Goal: Task Accomplishment & Management: Use online tool/utility

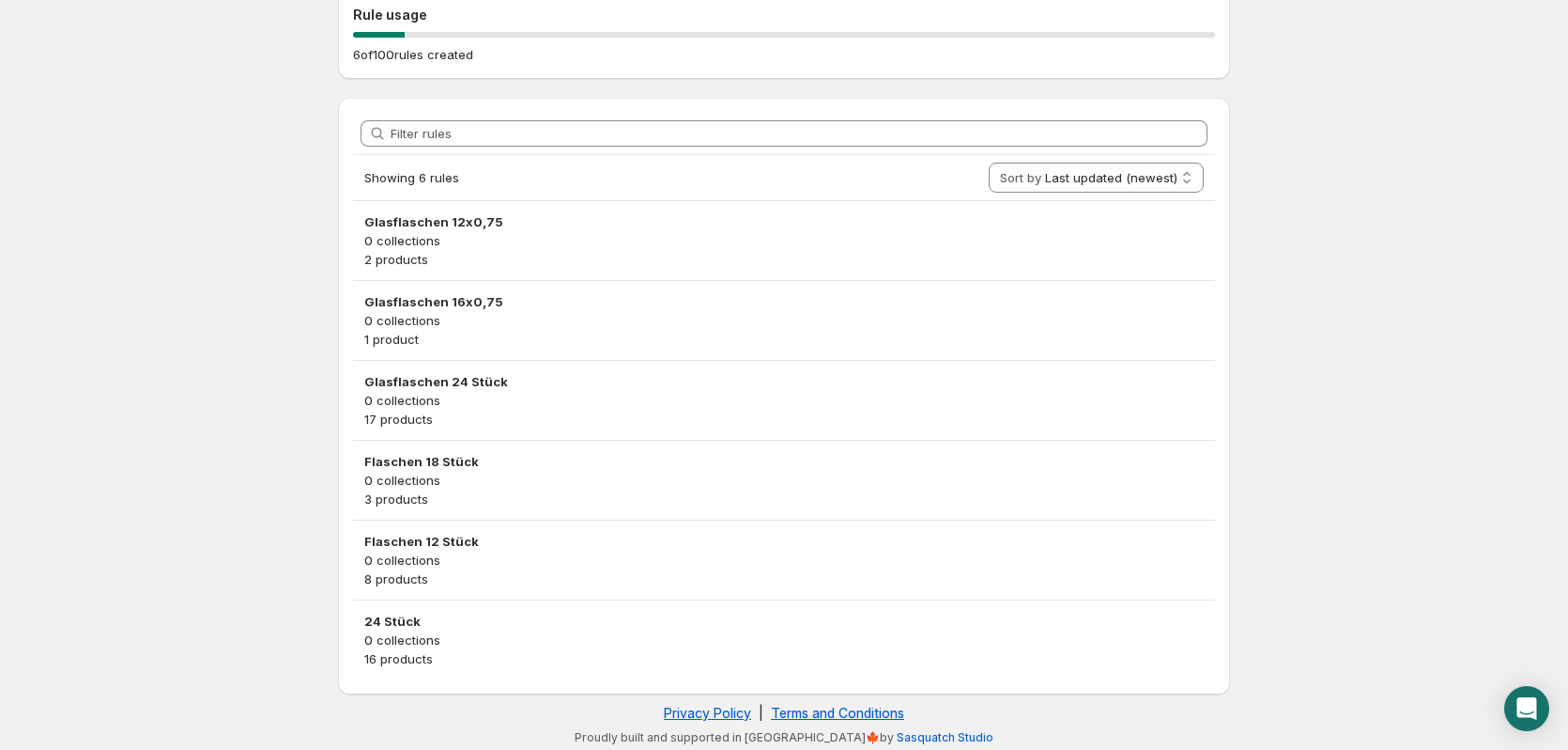
scroll to position [213, 0]
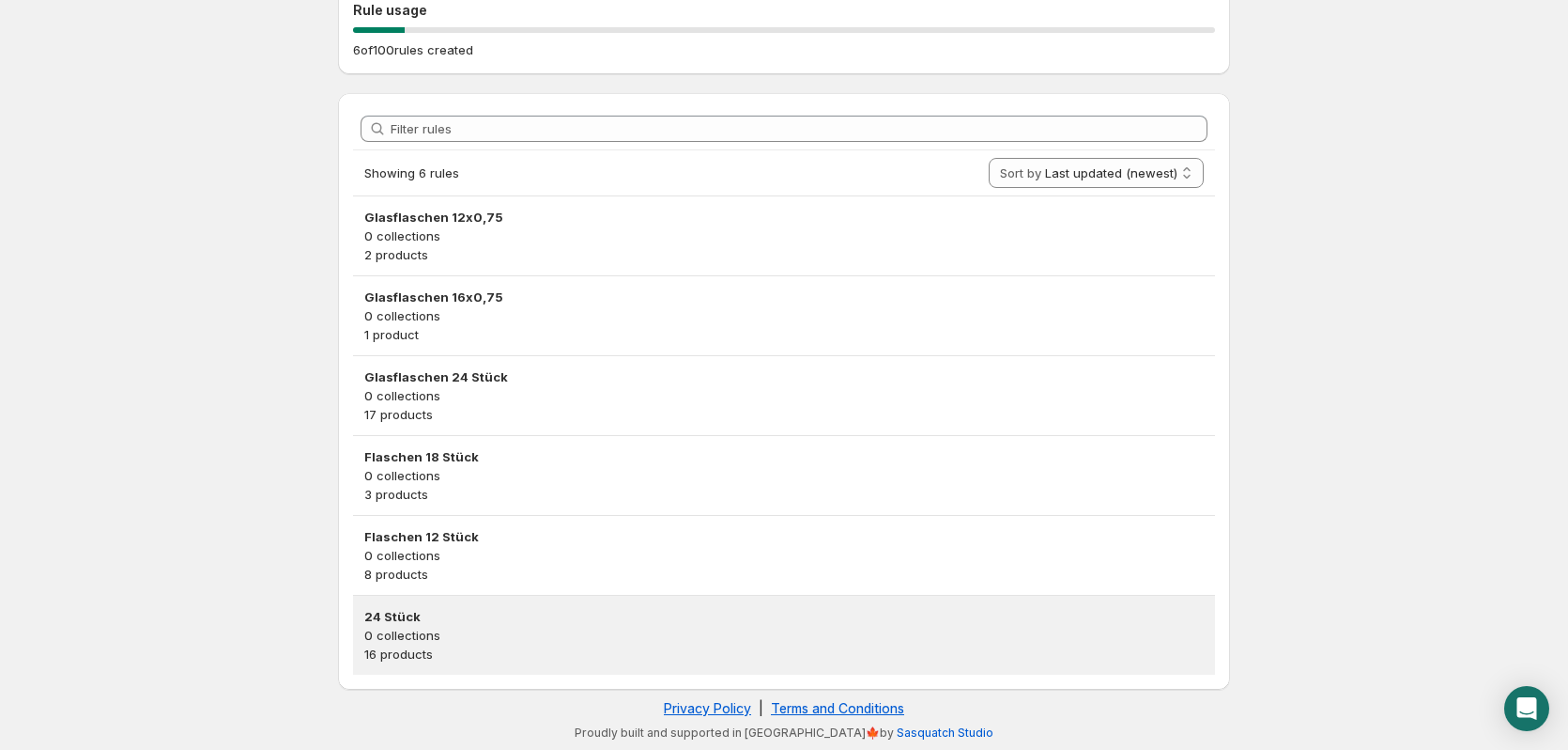
click at [469, 637] on p "0 collections" at bounding box center [784, 635] width 839 height 19
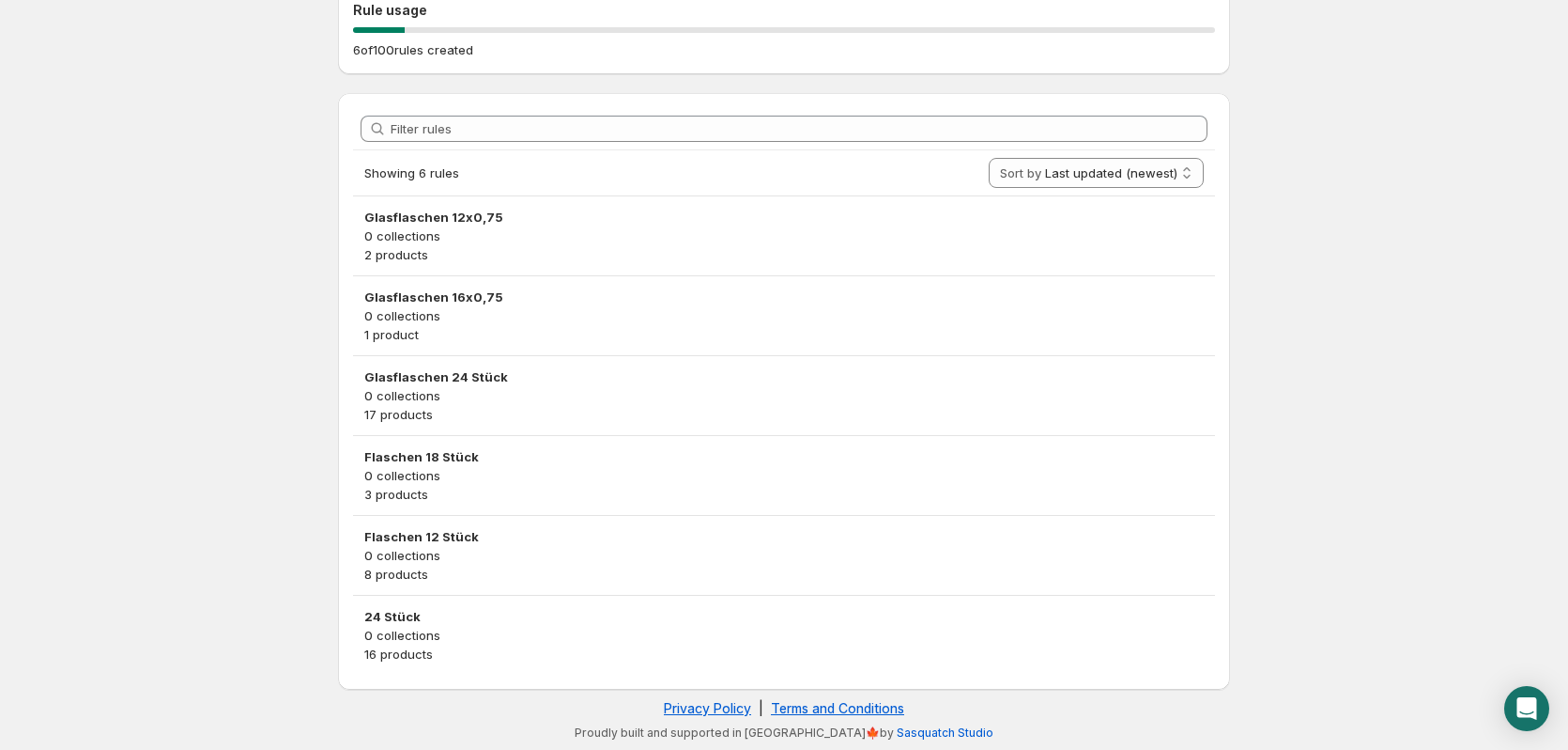
scroll to position [0, 0]
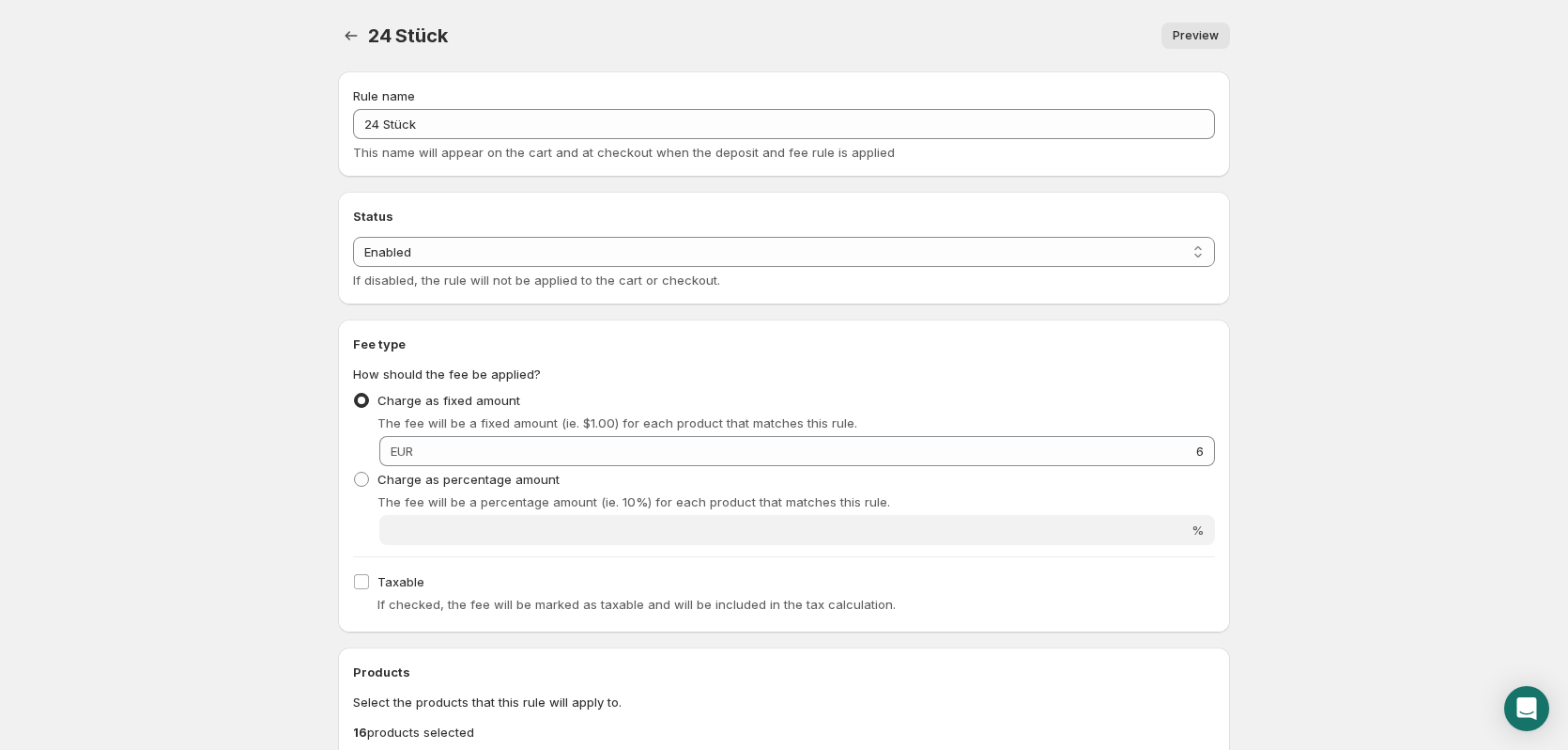
click at [405, 444] on span "EUR" at bounding box center [402, 450] width 23 height 15
click at [401, 454] on span "EUR" at bounding box center [402, 450] width 23 height 15
click at [388, 490] on label "Charge as percentage amount" at bounding box center [456, 479] width 207 height 26
click at [355, 473] on input "Charge as percentage amount" at bounding box center [354, 472] width 1 height 1
radio input "true"
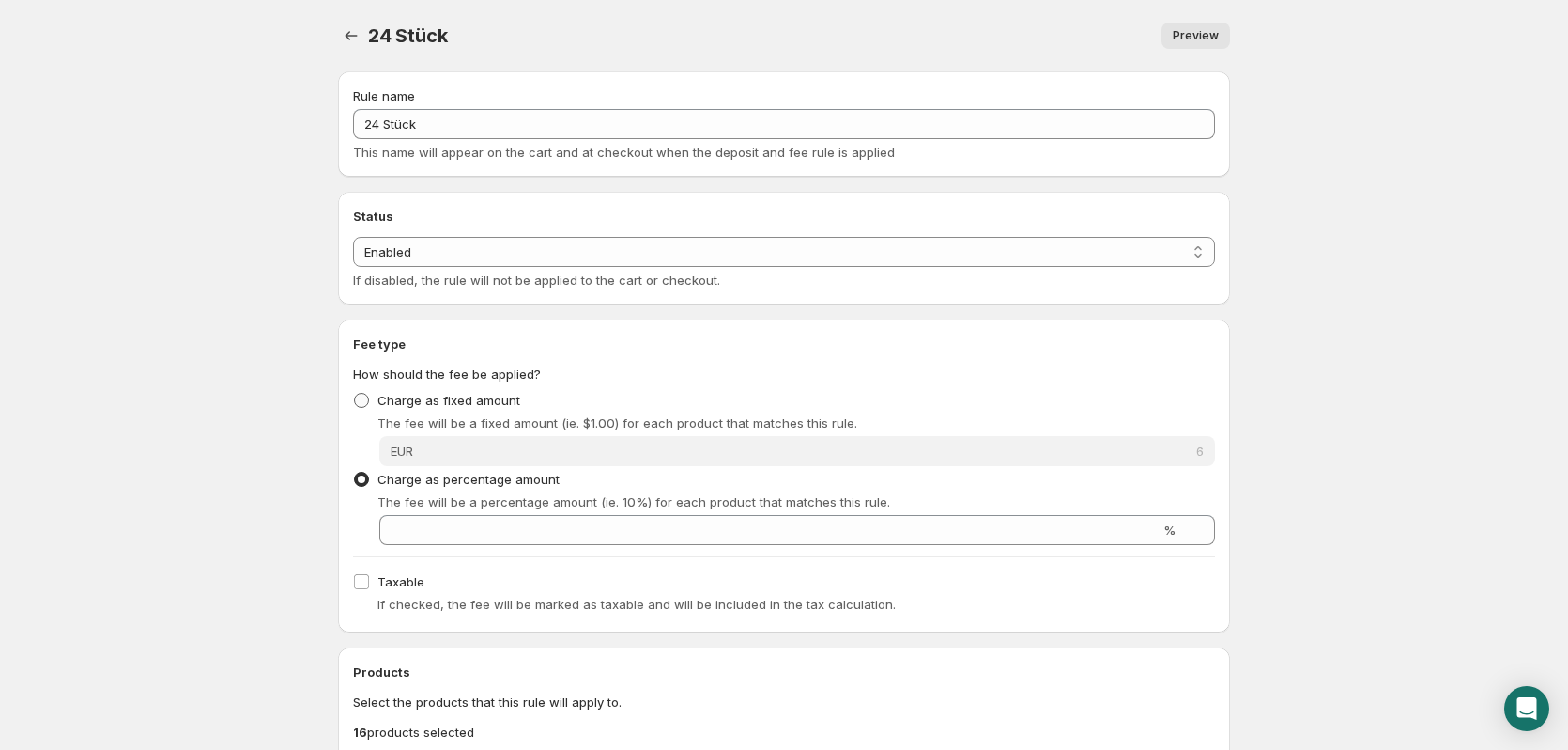
click at [367, 400] on span at bounding box center [361, 400] width 15 height 15
click at [355, 394] on input "Charge as fixed amount" at bounding box center [354, 393] width 1 height 1
radio input "true"
click at [455, 248] on select "Enabled Disabled" at bounding box center [784, 252] width 862 height 30
click at [446, 317] on div "Rule name 24 Stück This name will appear on the cart and at checkout when the d…" at bounding box center [777, 652] width 907 height 1192
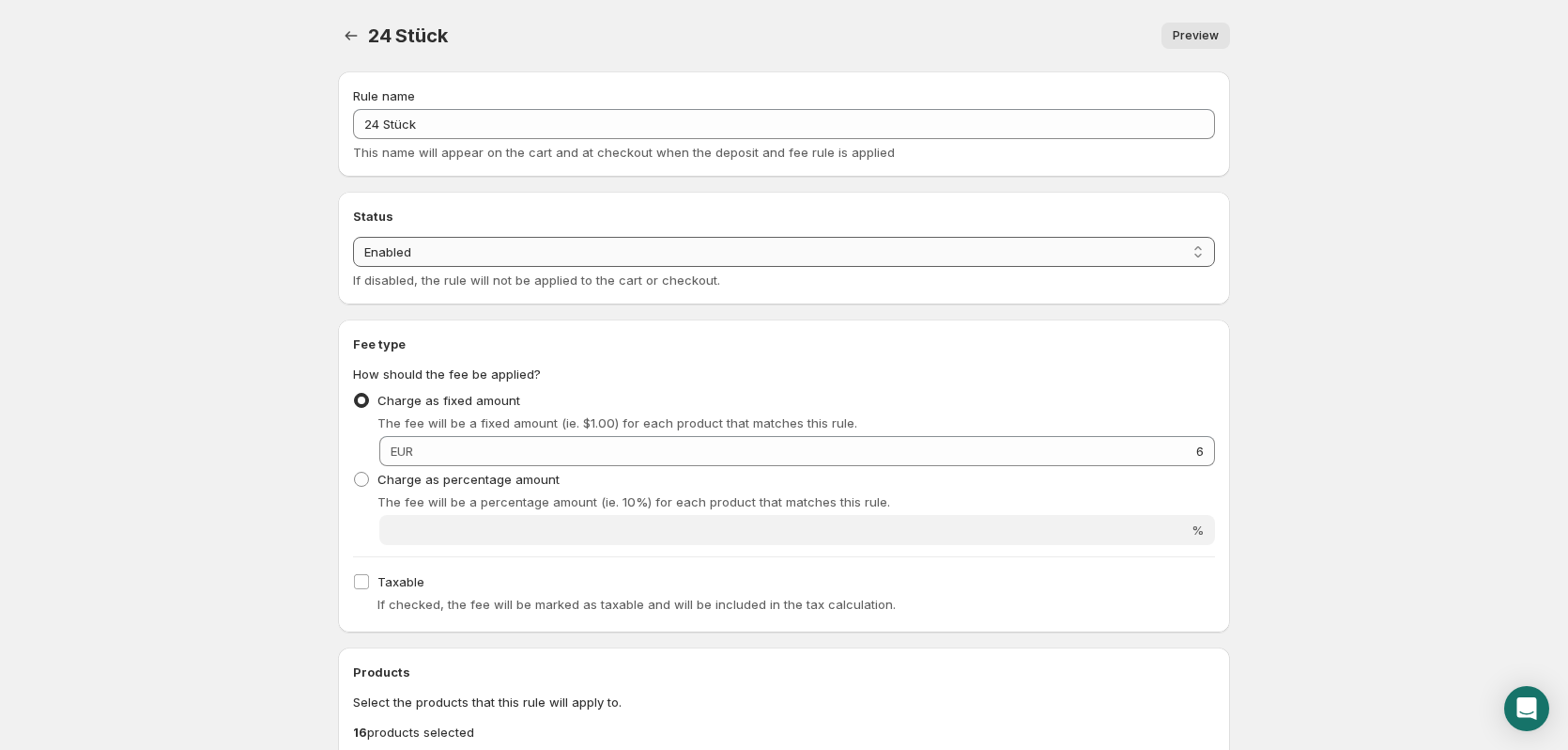
click at [463, 252] on select "Enabled Disabled" at bounding box center [784, 252] width 862 height 30
click at [353, 237] on select "Enabled Disabled" at bounding box center [784, 252] width 862 height 30
click at [443, 259] on select "Enabled Disabled" at bounding box center [784, 252] width 862 height 30
click at [353, 267] on select "Enabled Disabled" at bounding box center [784, 252] width 862 height 30
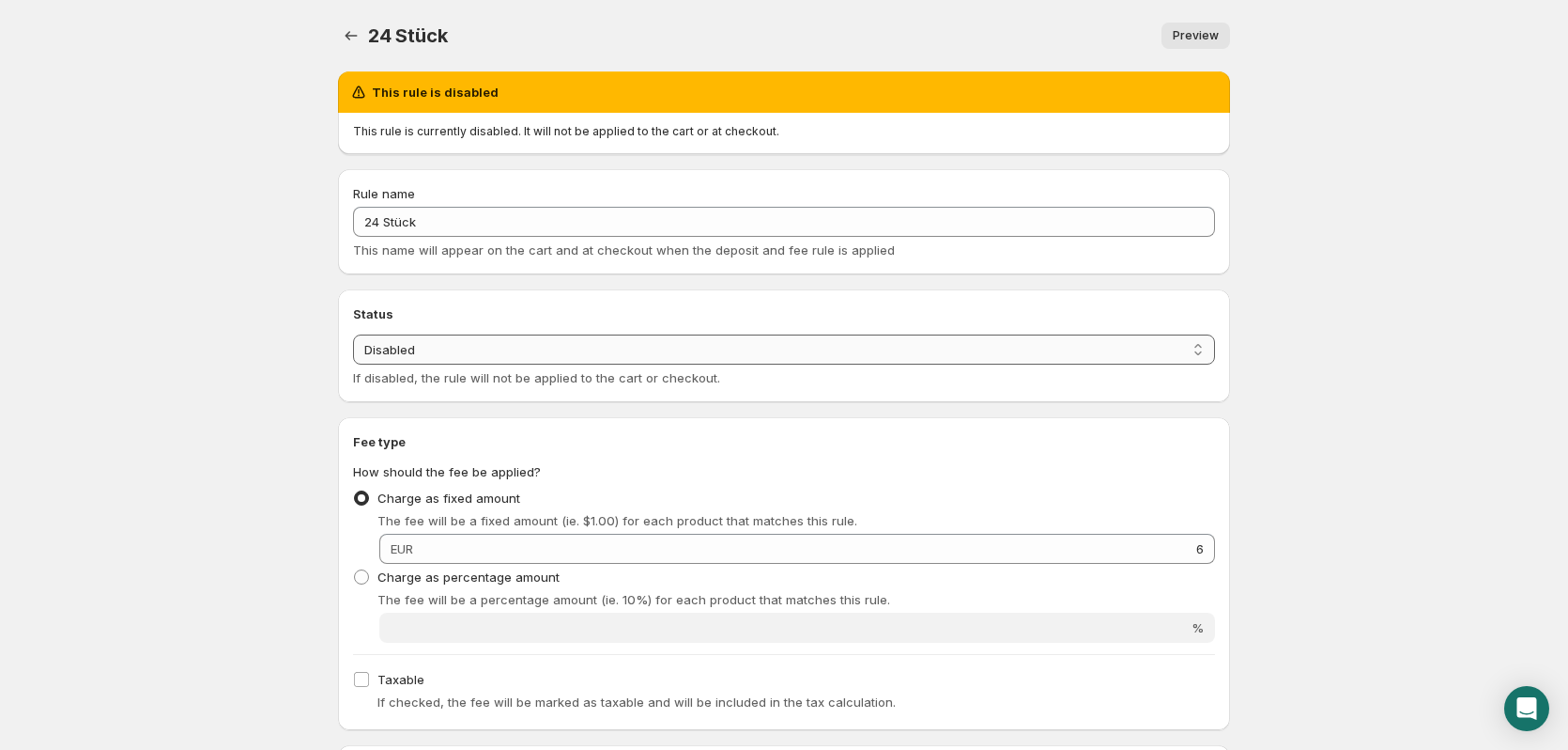
click at [443, 350] on select "Enabled Disabled" at bounding box center [784, 350] width 862 height 30
select select "active"
click at [353, 335] on select "Enabled Disabled" at bounding box center [784, 350] width 862 height 30
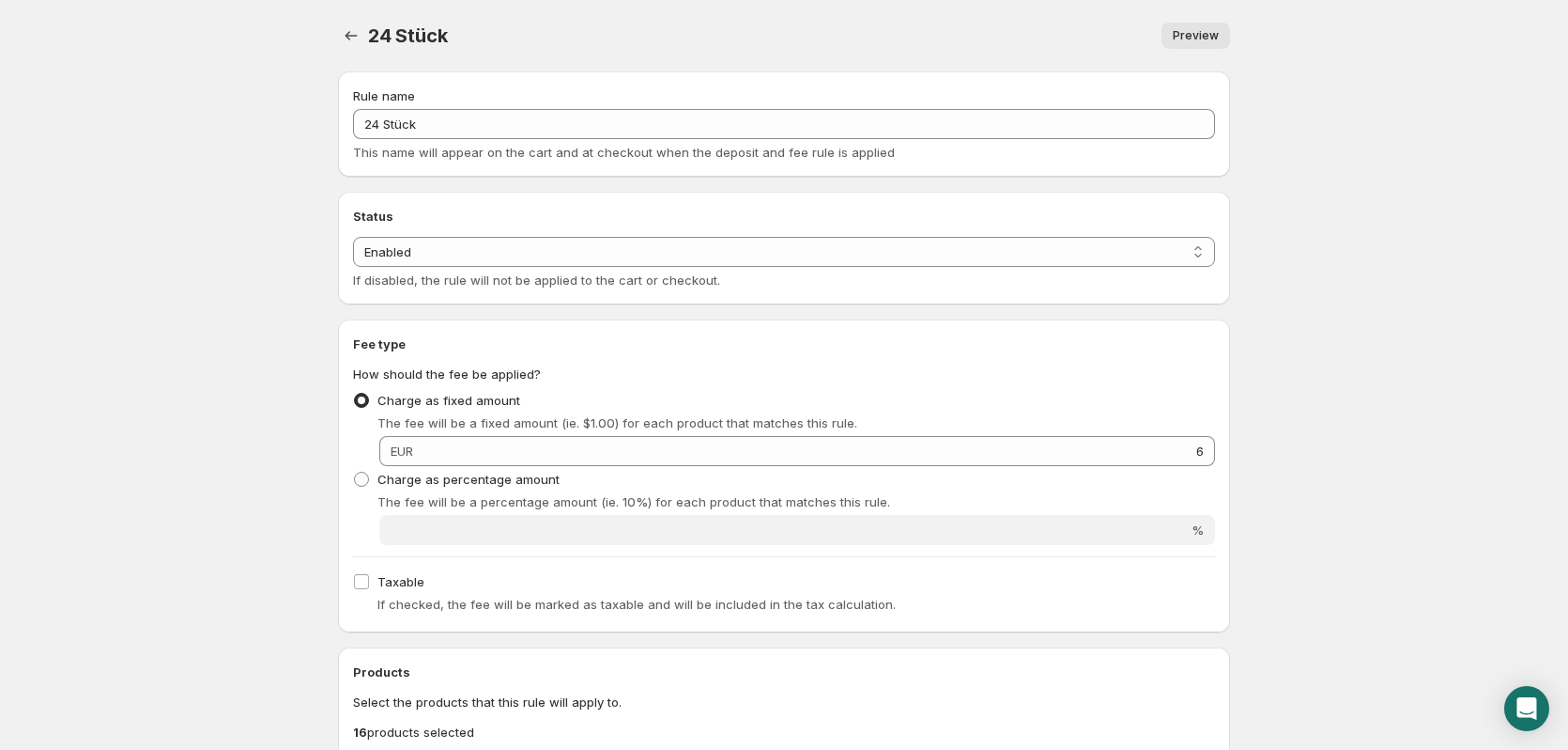
click at [1218, 34] on span "Preview" at bounding box center [1196, 35] width 46 height 15
